Goal: Transaction & Acquisition: Purchase product/service

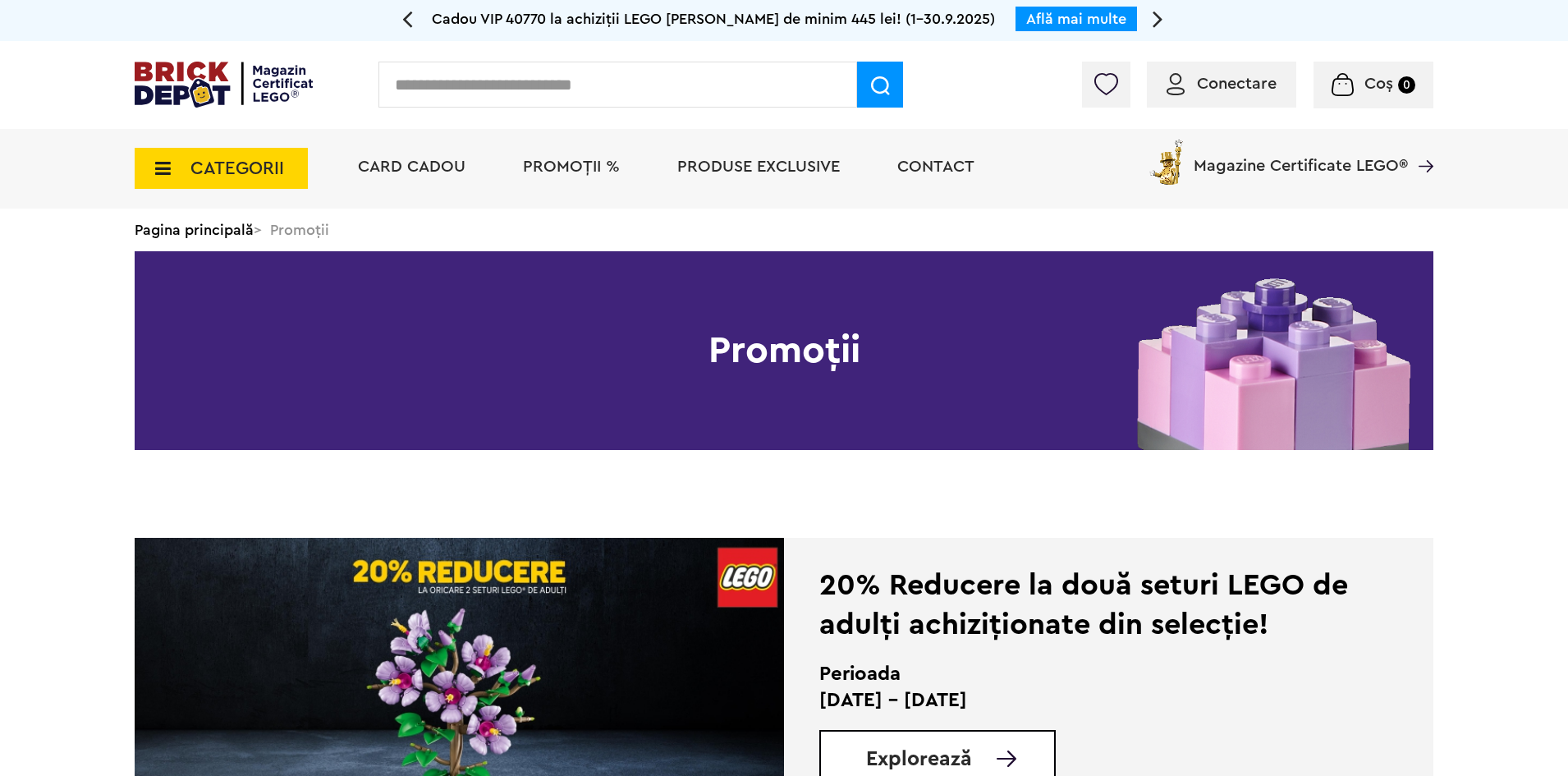
click at [559, 168] on span "PROMOȚII %" at bounding box center [571, 167] width 96 height 17
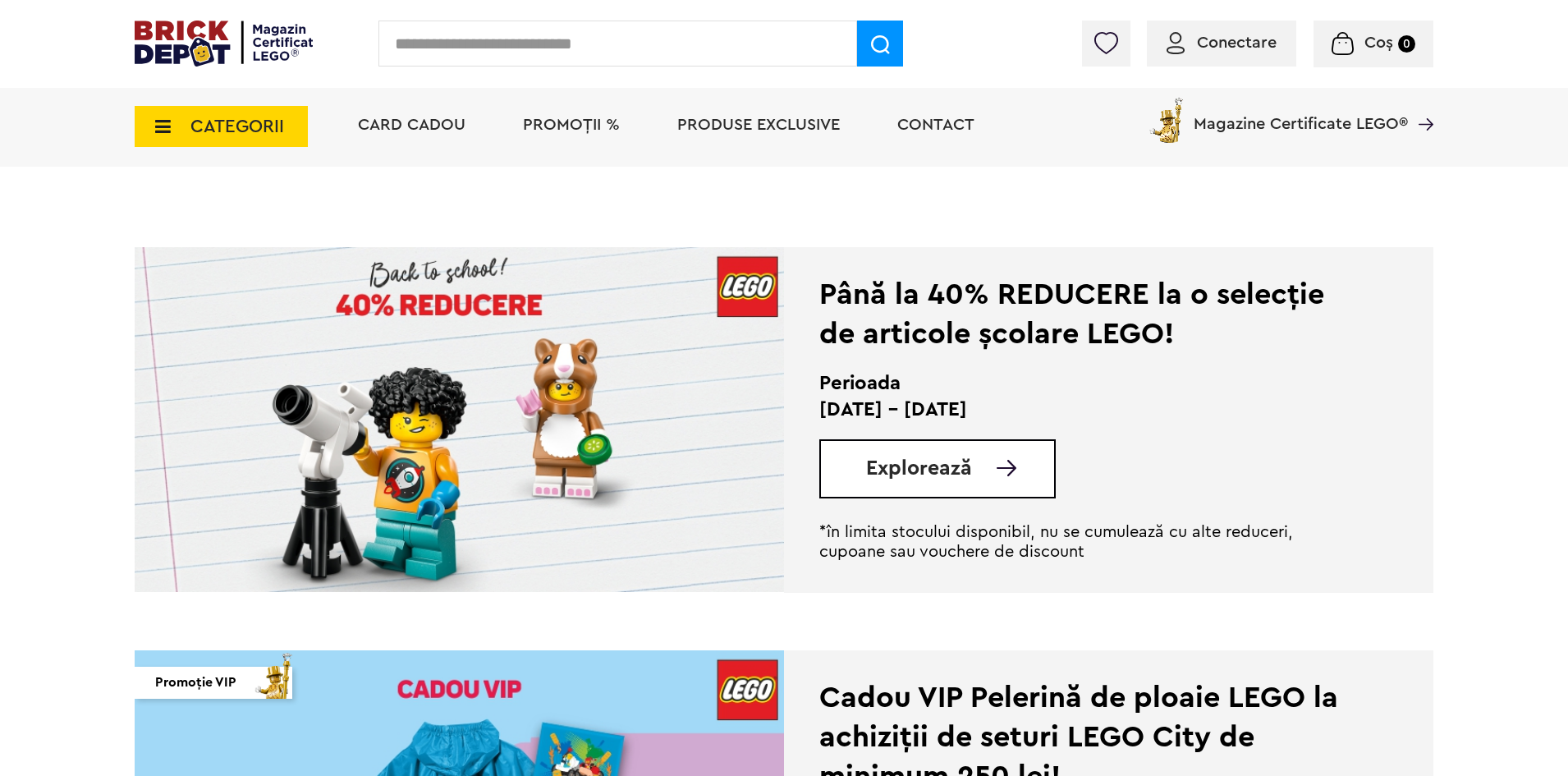
scroll to position [329, 0]
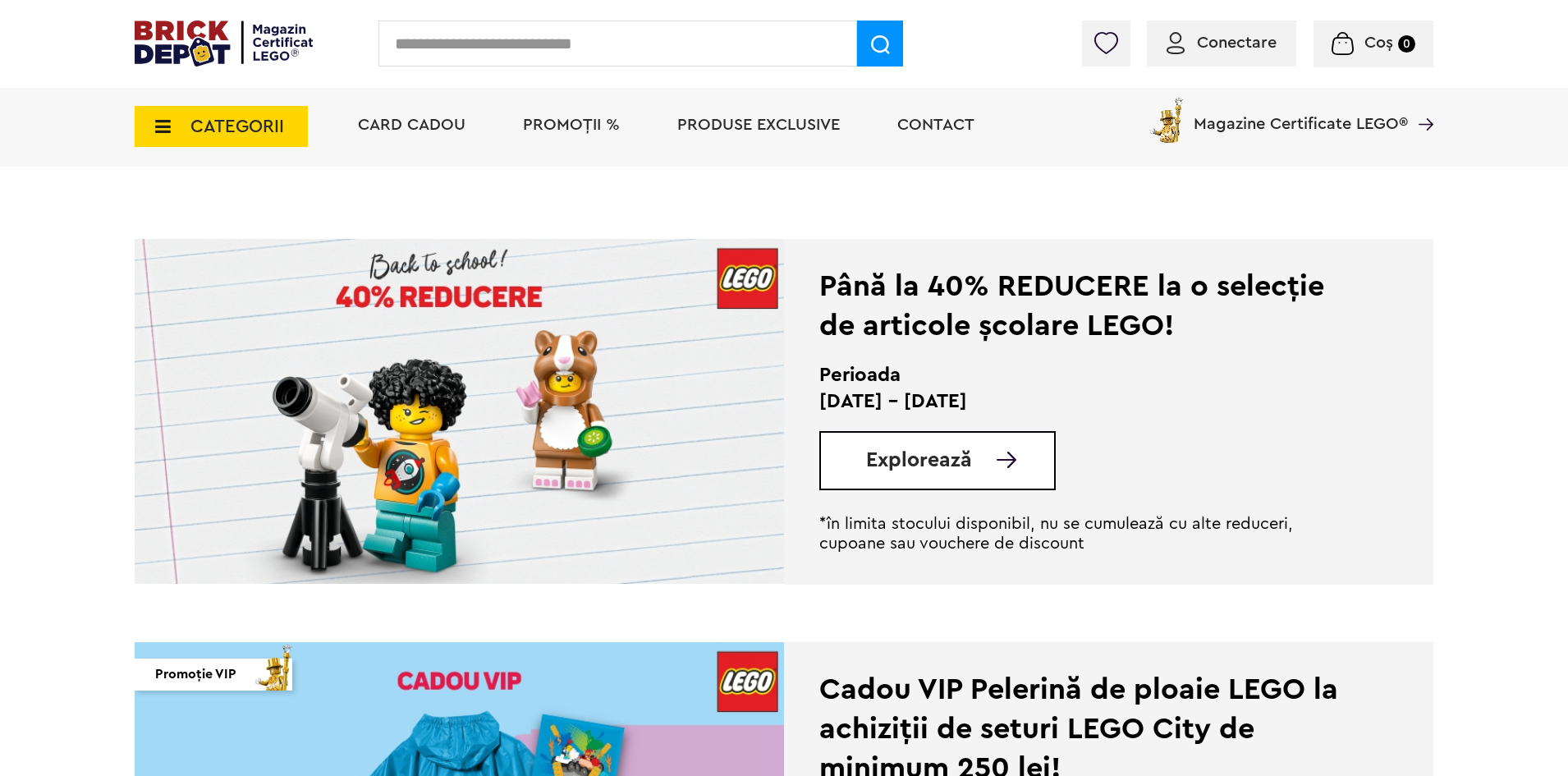
click at [983, 460] on link "Explorează" at bounding box center [959, 460] width 188 height 20
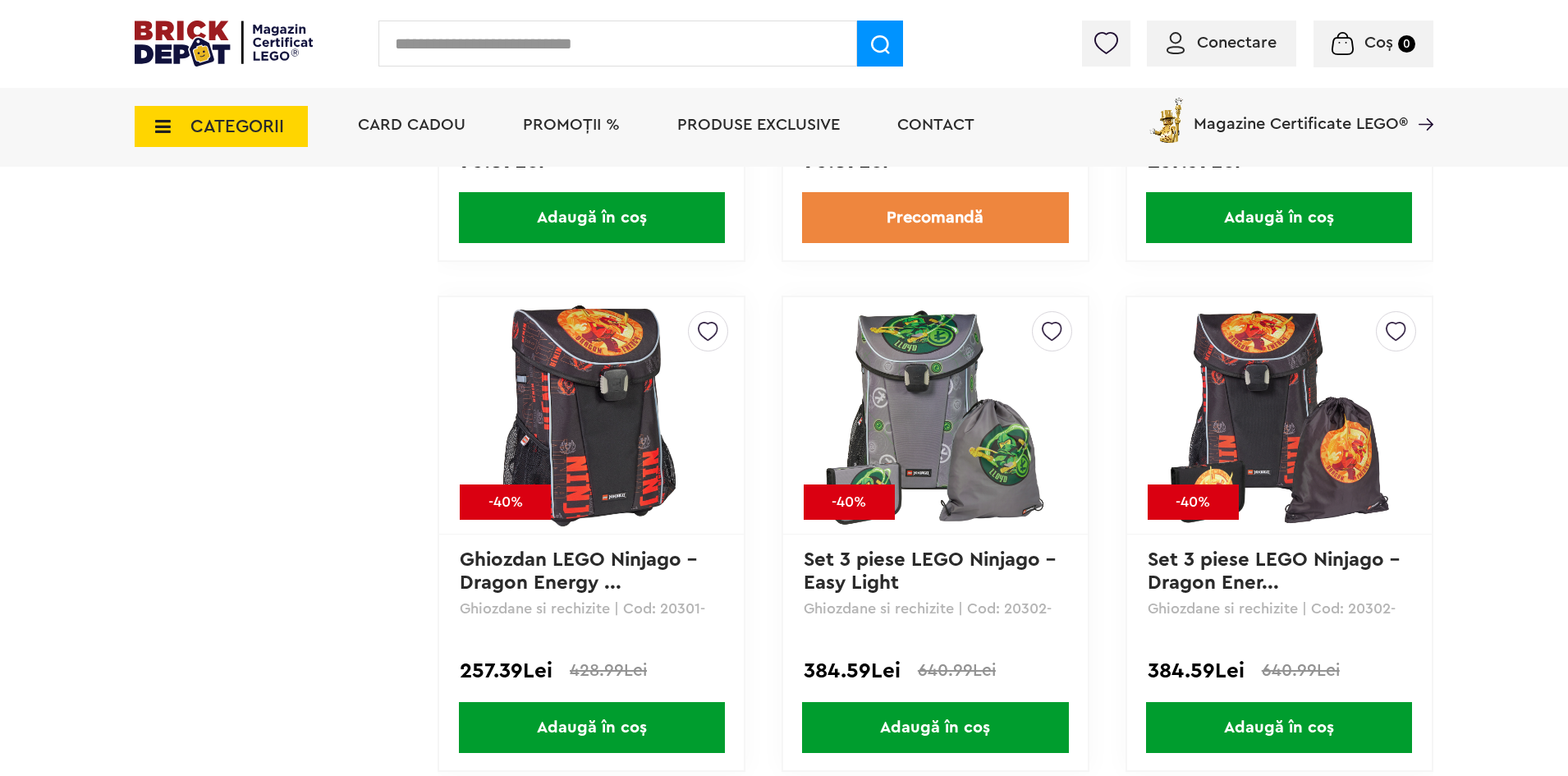
scroll to position [8375, 0]
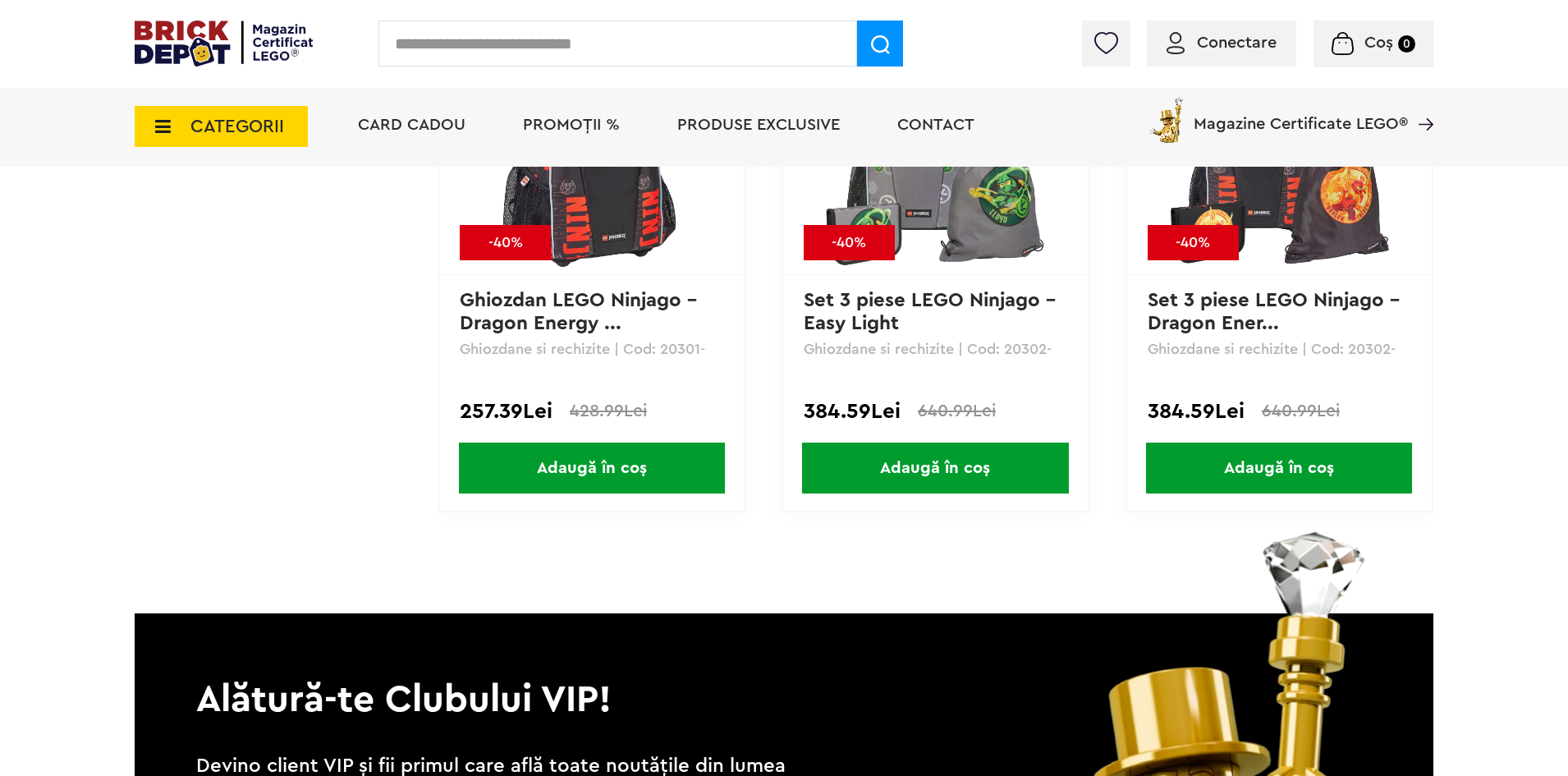
click at [572, 125] on span "PROMOȚII %" at bounding box center [571, 125] width 96 height 17
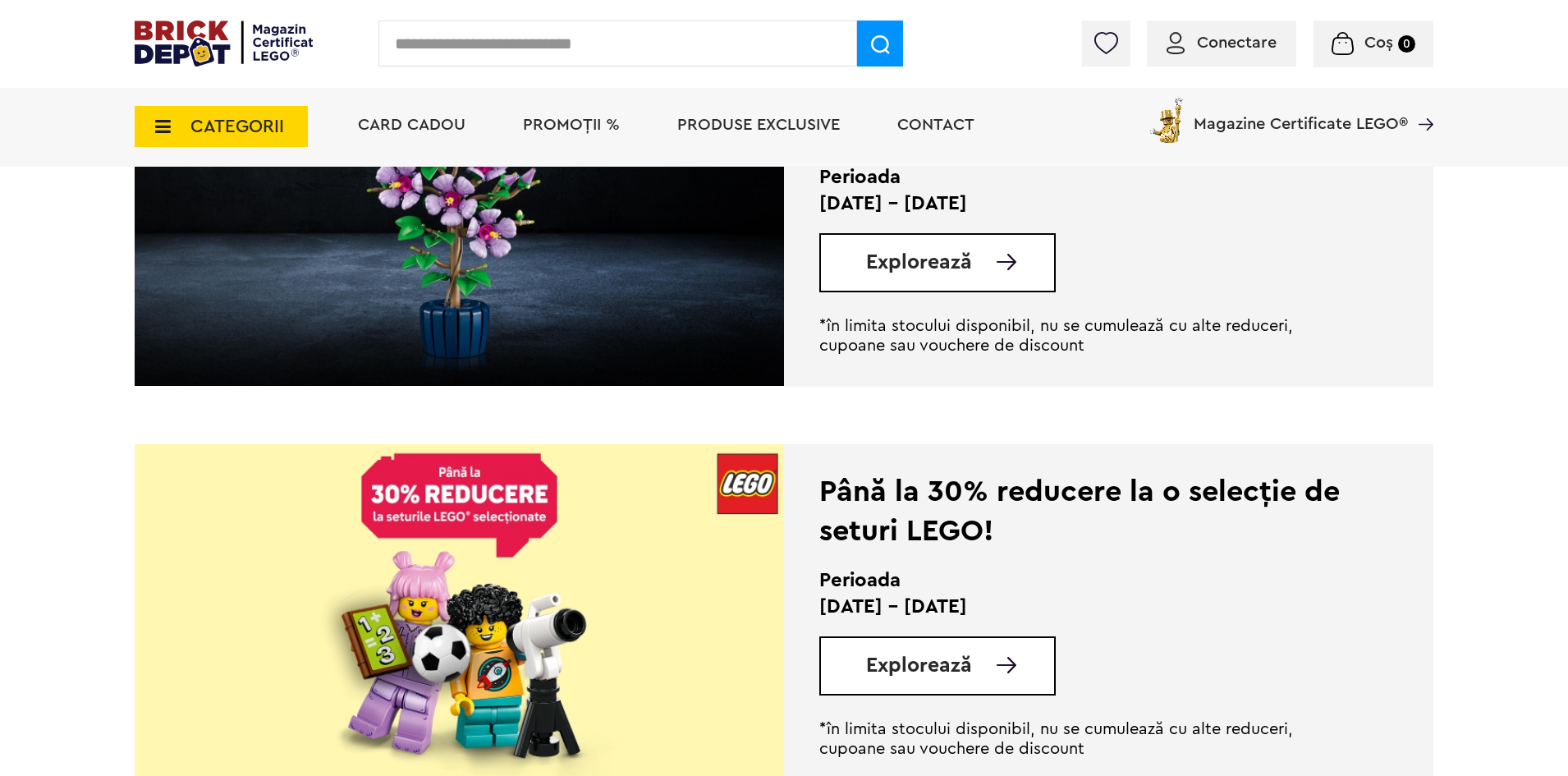
scroll to position [1396, 0]
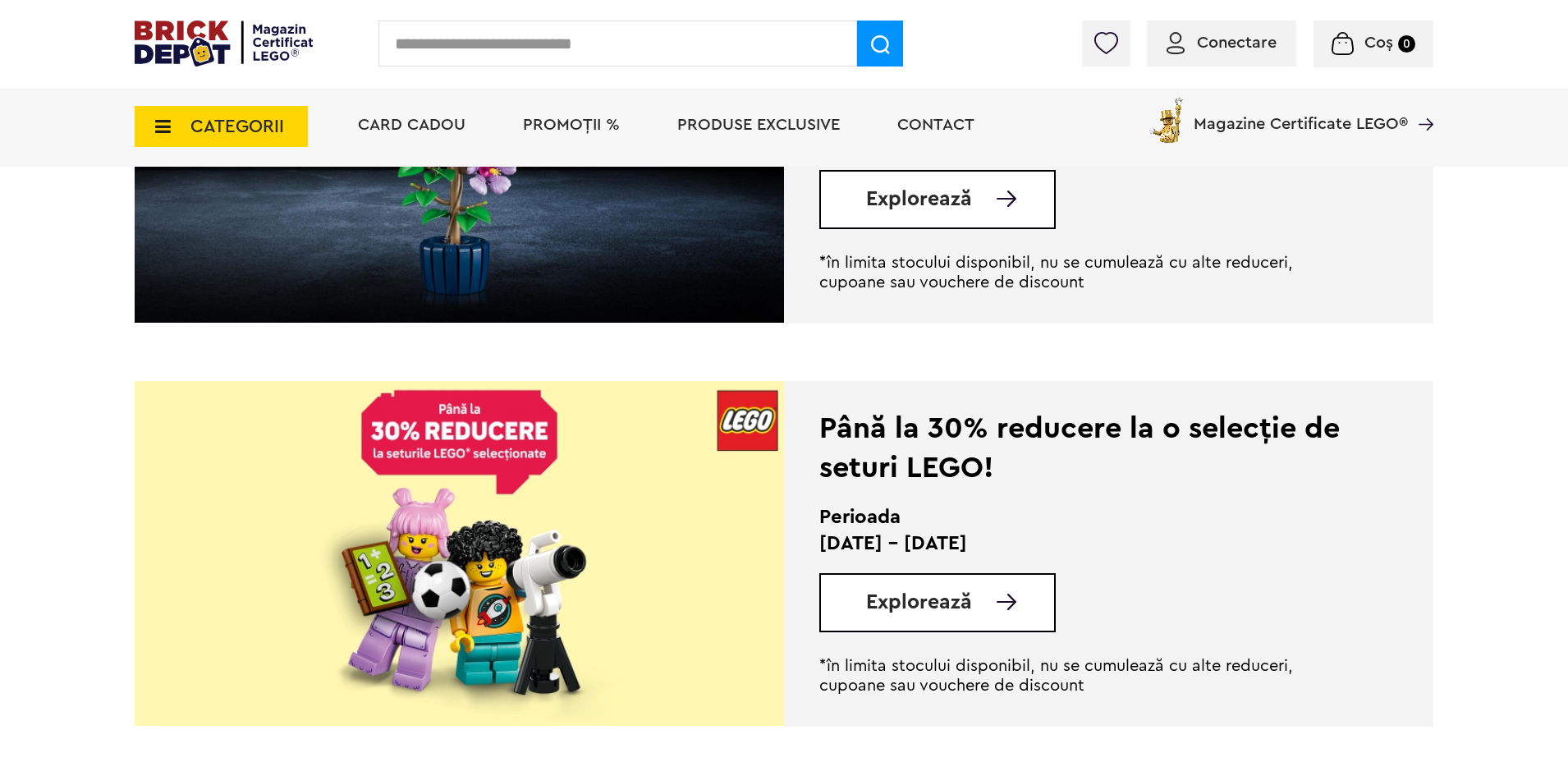
click at [564, 36] on input "text" at bounding box center [618, 44] width 479 height 46
type input "*"
type input "**********"
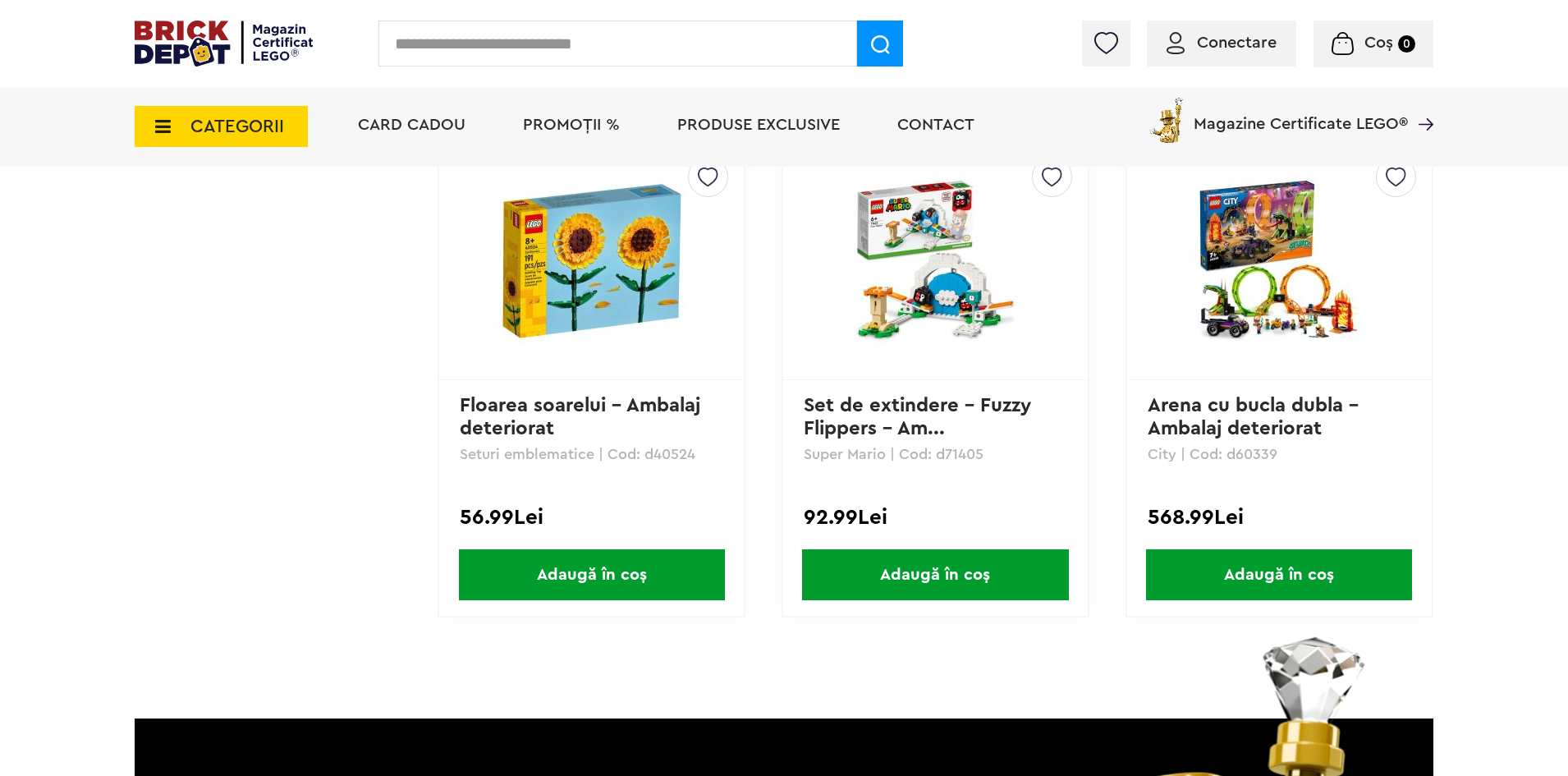
scroll to position [1642, 0]
